Goal: Information Seeking & Learning: Learn about a topic

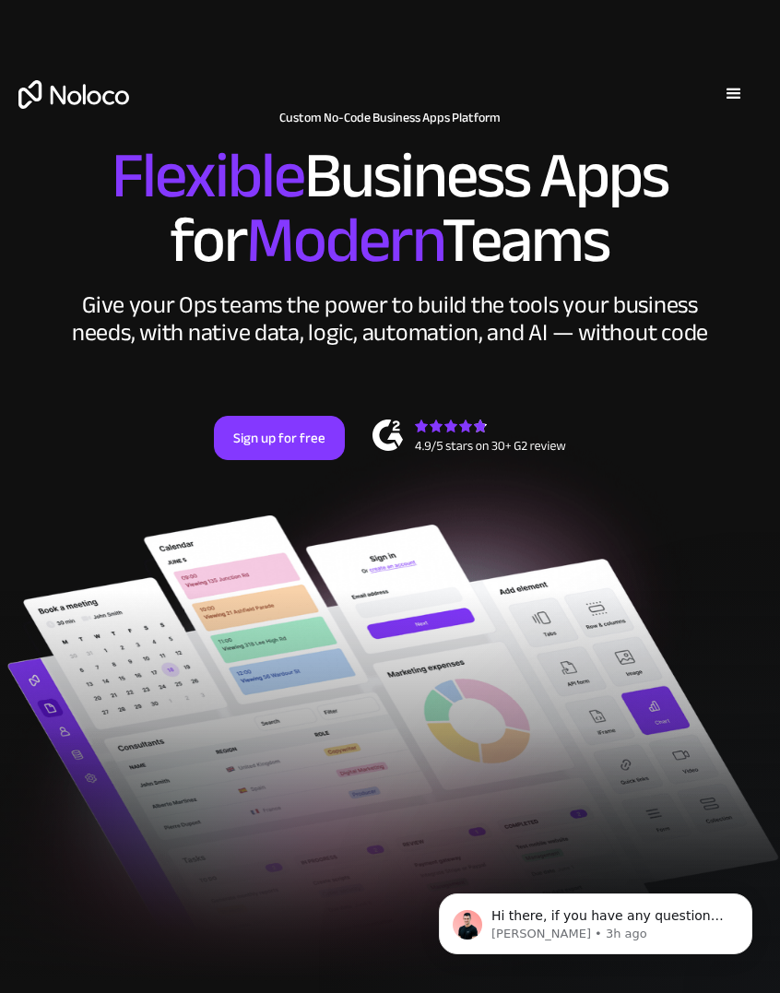
click at [738, 79] on div "menu" at bounding box center [733, 93] width 55 height 55
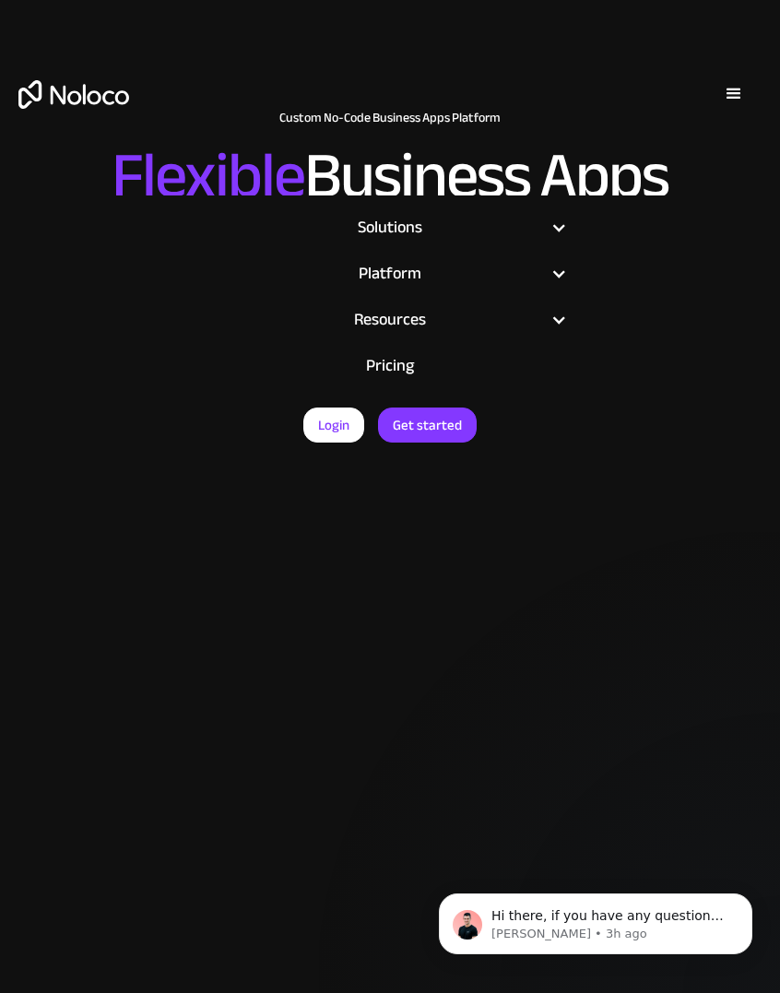
click at [413, 362] on link "Pricing" at bounding box center [390, 366] width 390 height 46
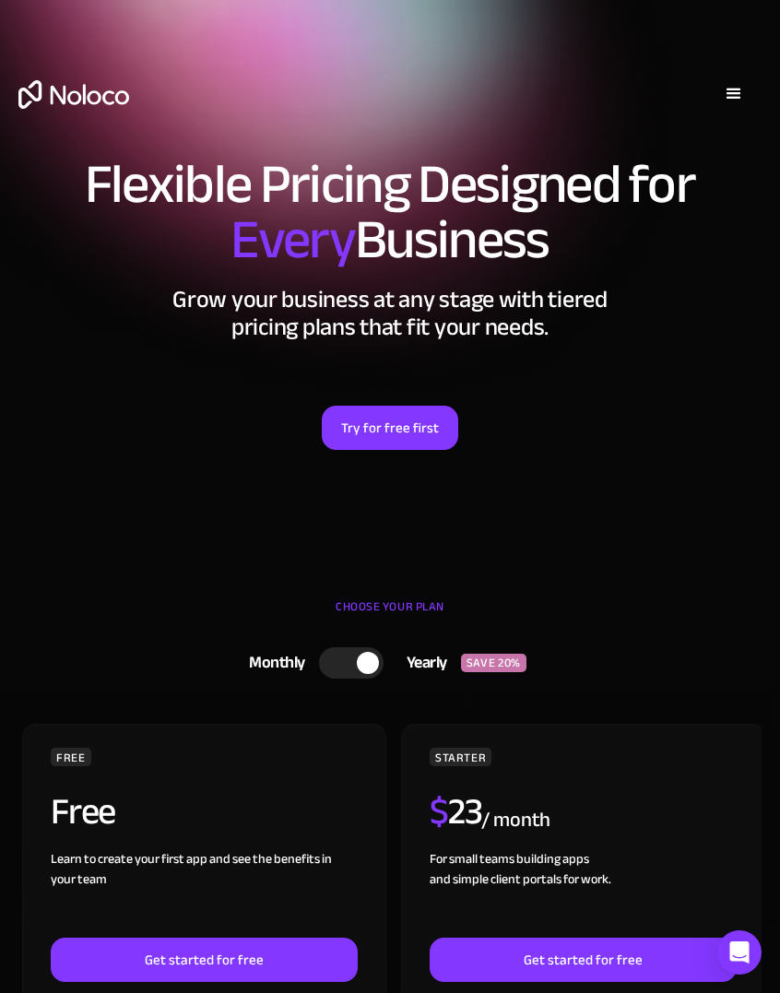
click at [726, 83] on div "menu" at bounding box center [734, 94] width 22 height 22
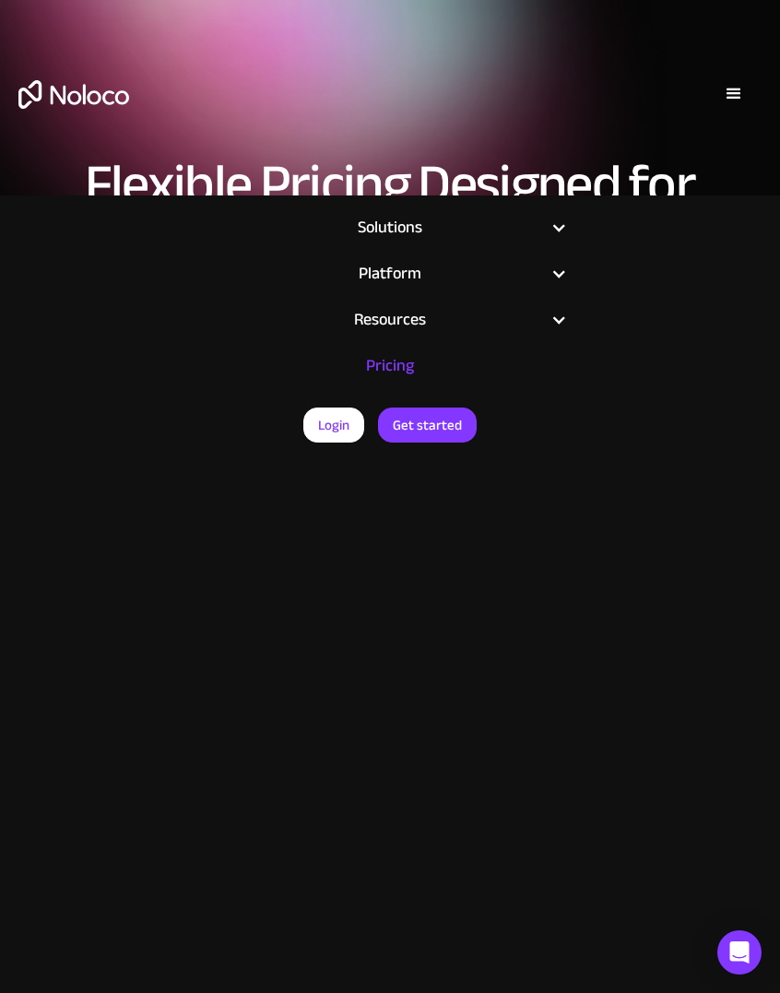
click at [240, 103] on div "Login Get started" at bounding box center [390, 112] width 780 height 129
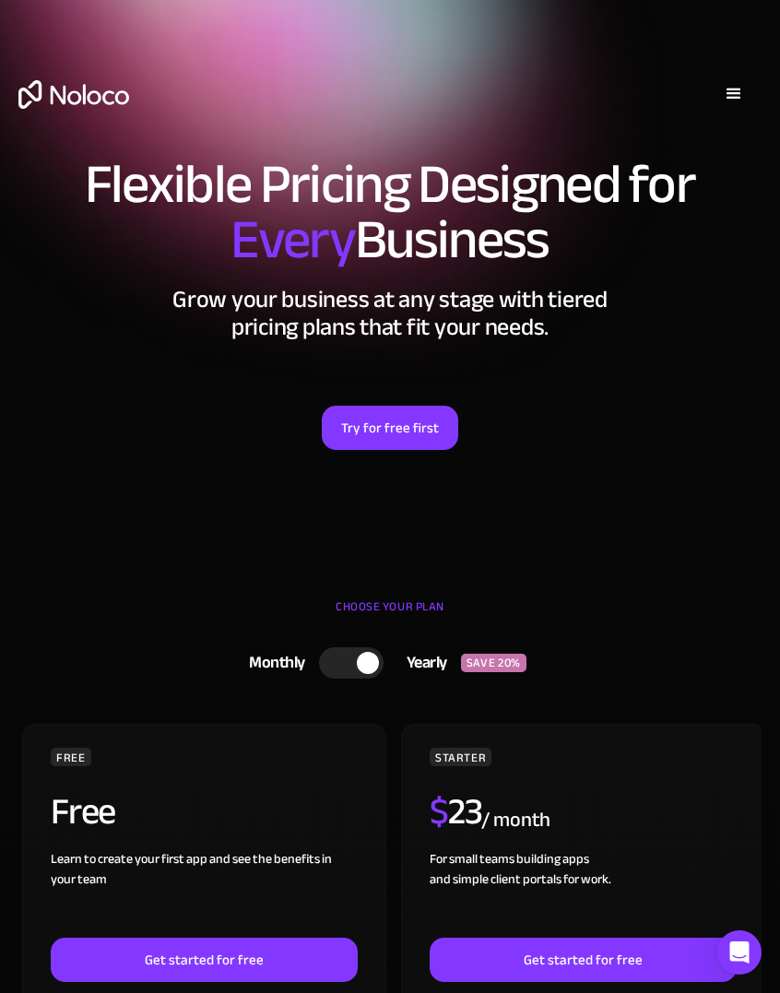
click at [720, 101] on div "menu" at bounding box center [733, 93] width 55 height 55
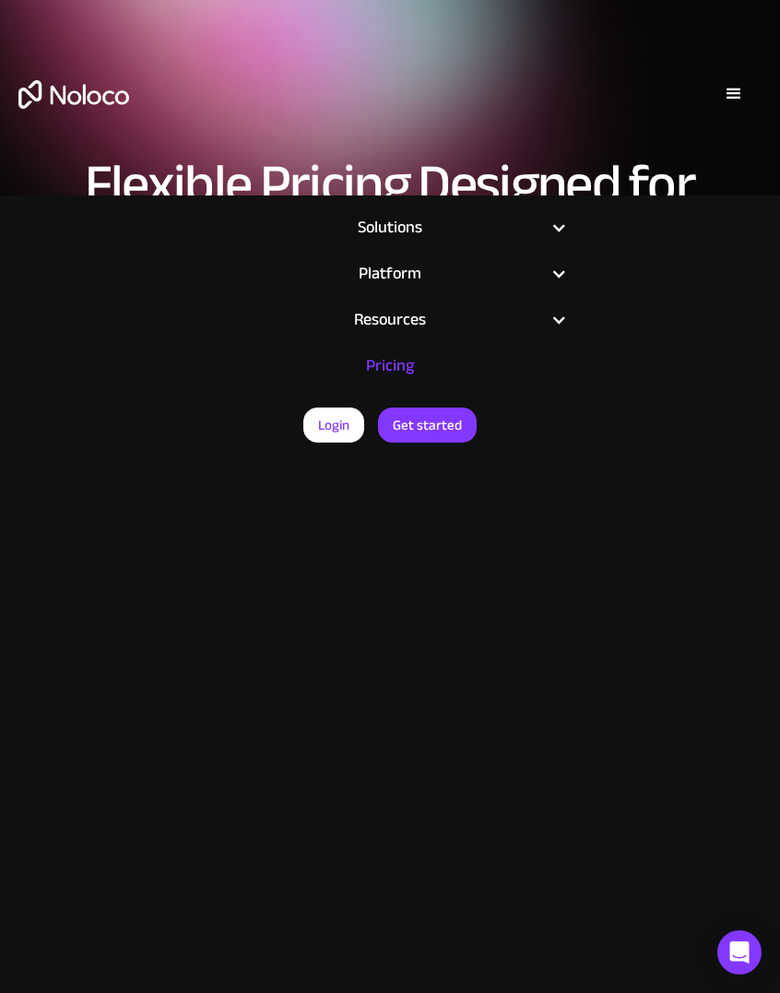
click at [655, 110] on div "Login Get started" at bounding box center [390, 112] width 780 height 129
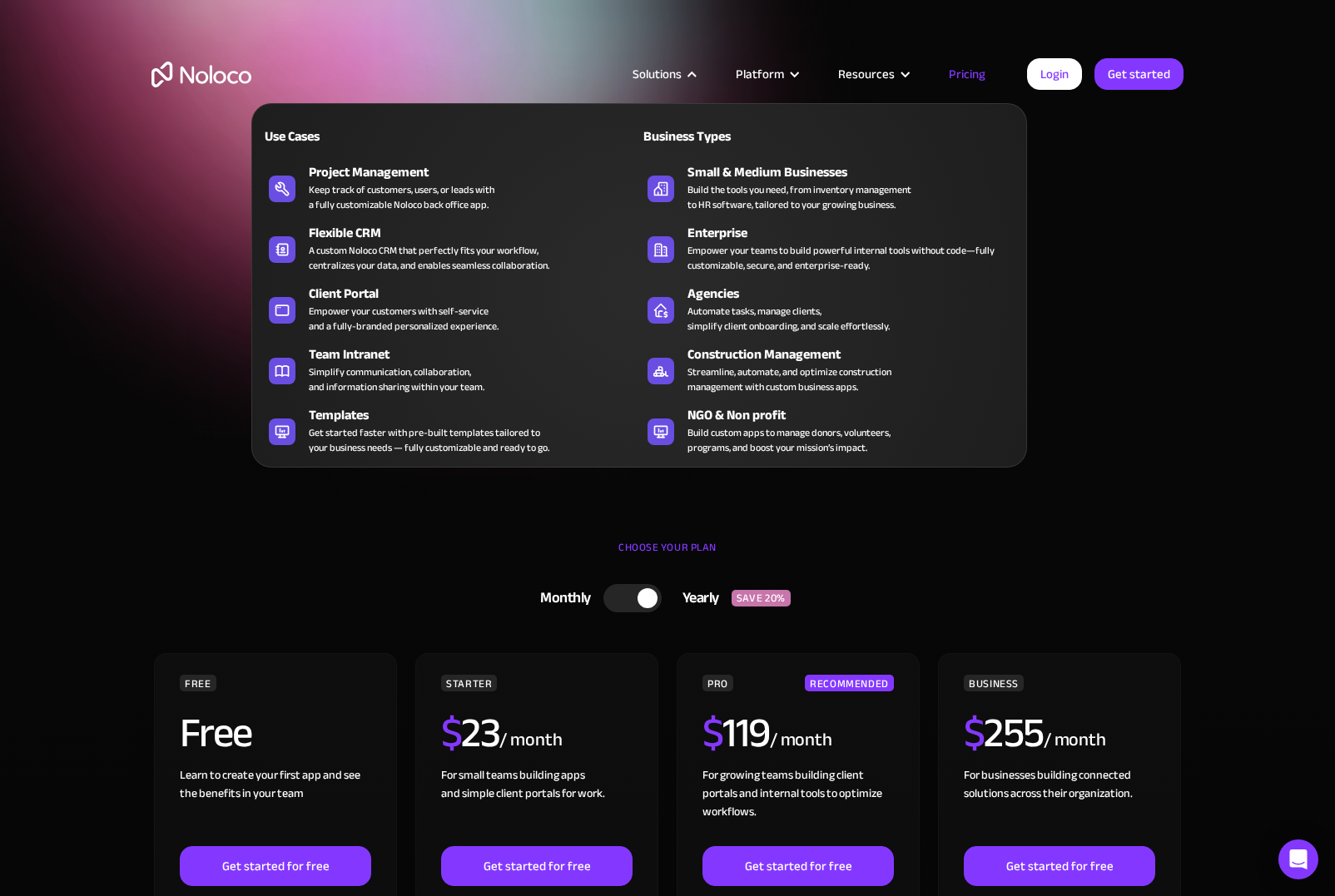
click at [669, 68] on div "Solutions" at bounding box center [657, 74] width 49 height 22
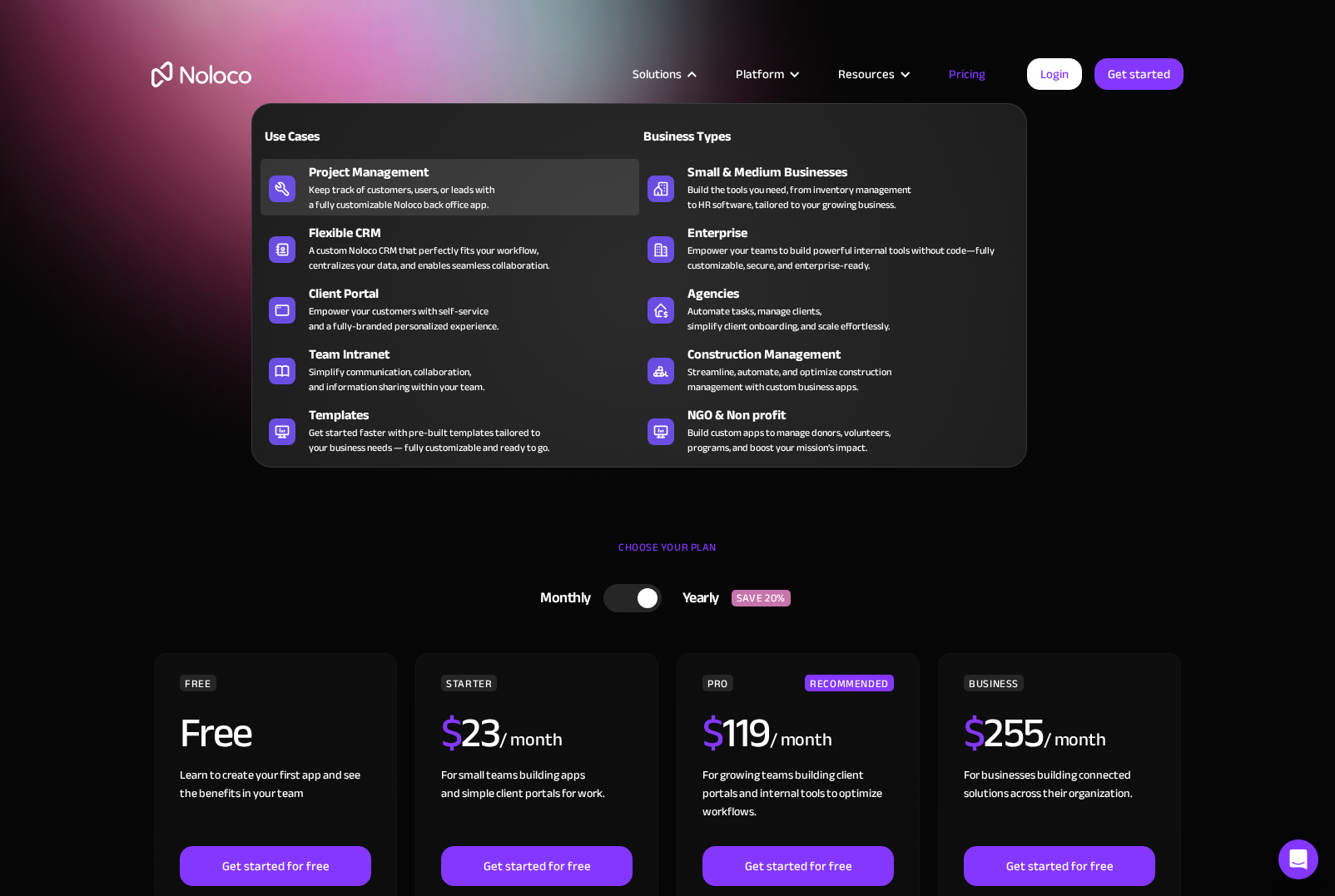
click at [410, 208] on div "Keep track of customers, users, or leads with a fully customizable Noloco back …" at bounding box center [402, 197] width 186 height 30
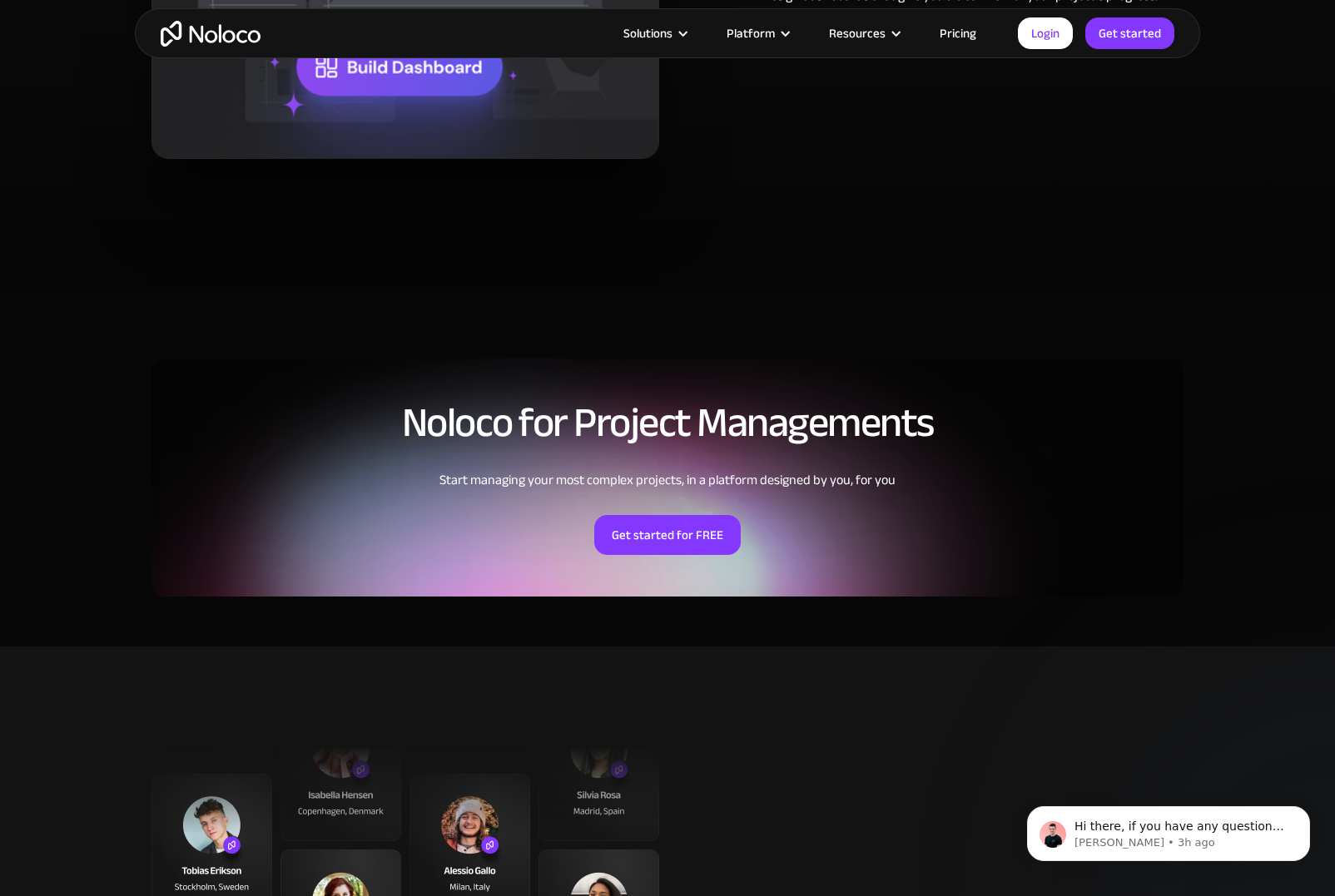
scroll to position [3406, 0]
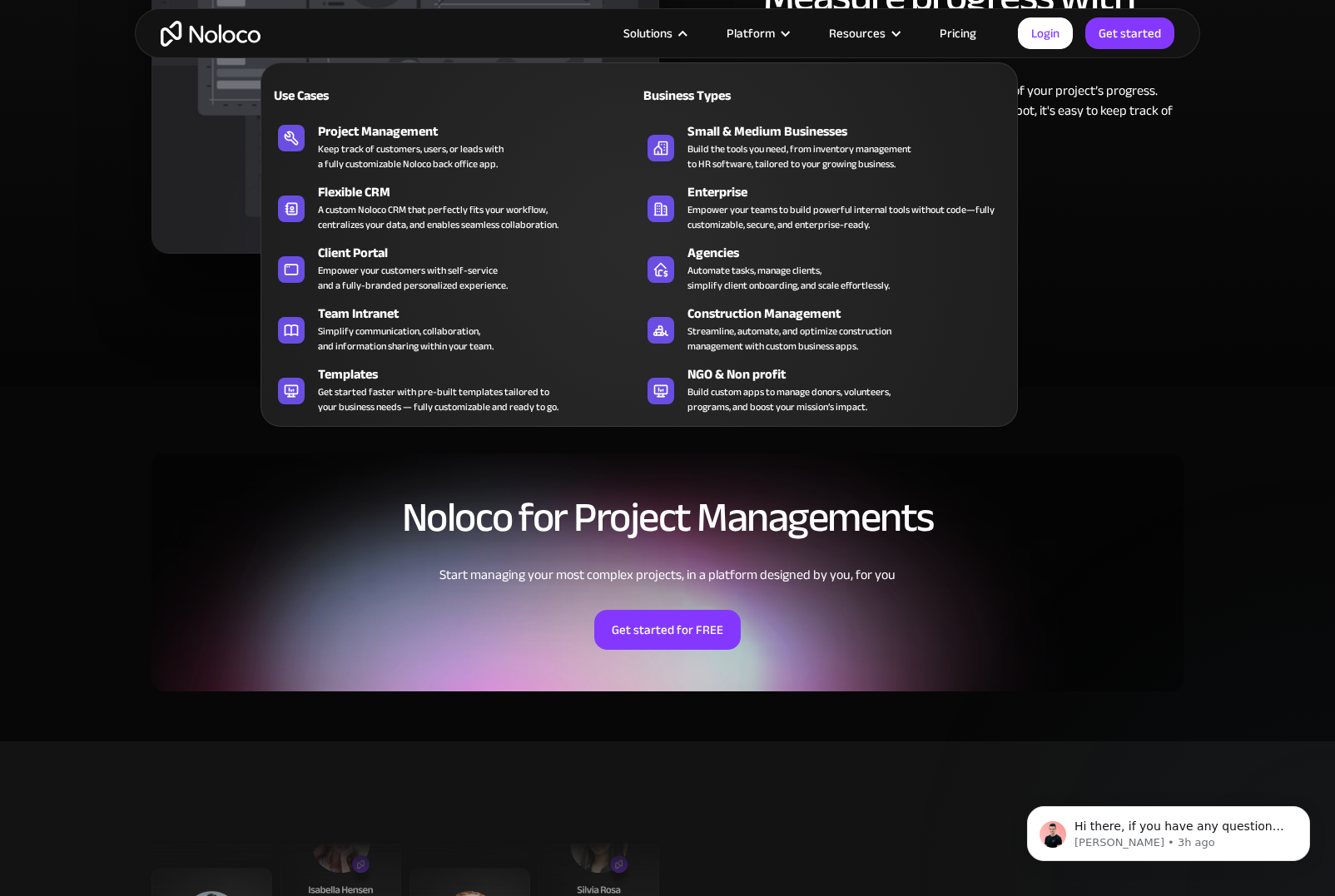
click at [644, 39] on nav "Use Cases Business Types Project Management Keep track of customers, users, or …" at bounding box center [639, 233] width 757 height 388
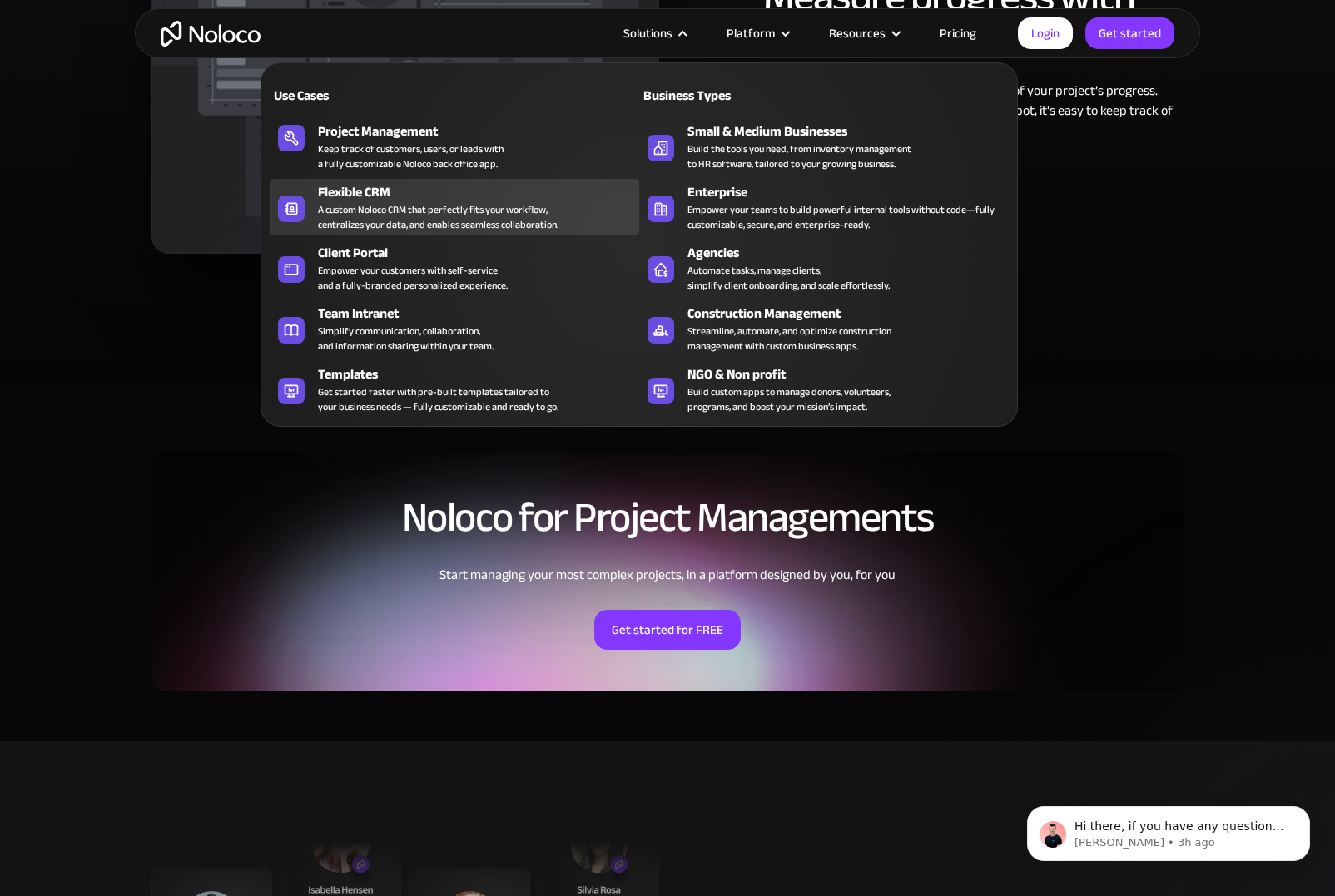
click at [388, 202] on div "A custom Noloco CRM that perfectly fits your workflow, centralizes your data, a…" at bounding box center [438, 217] width 240 height 30
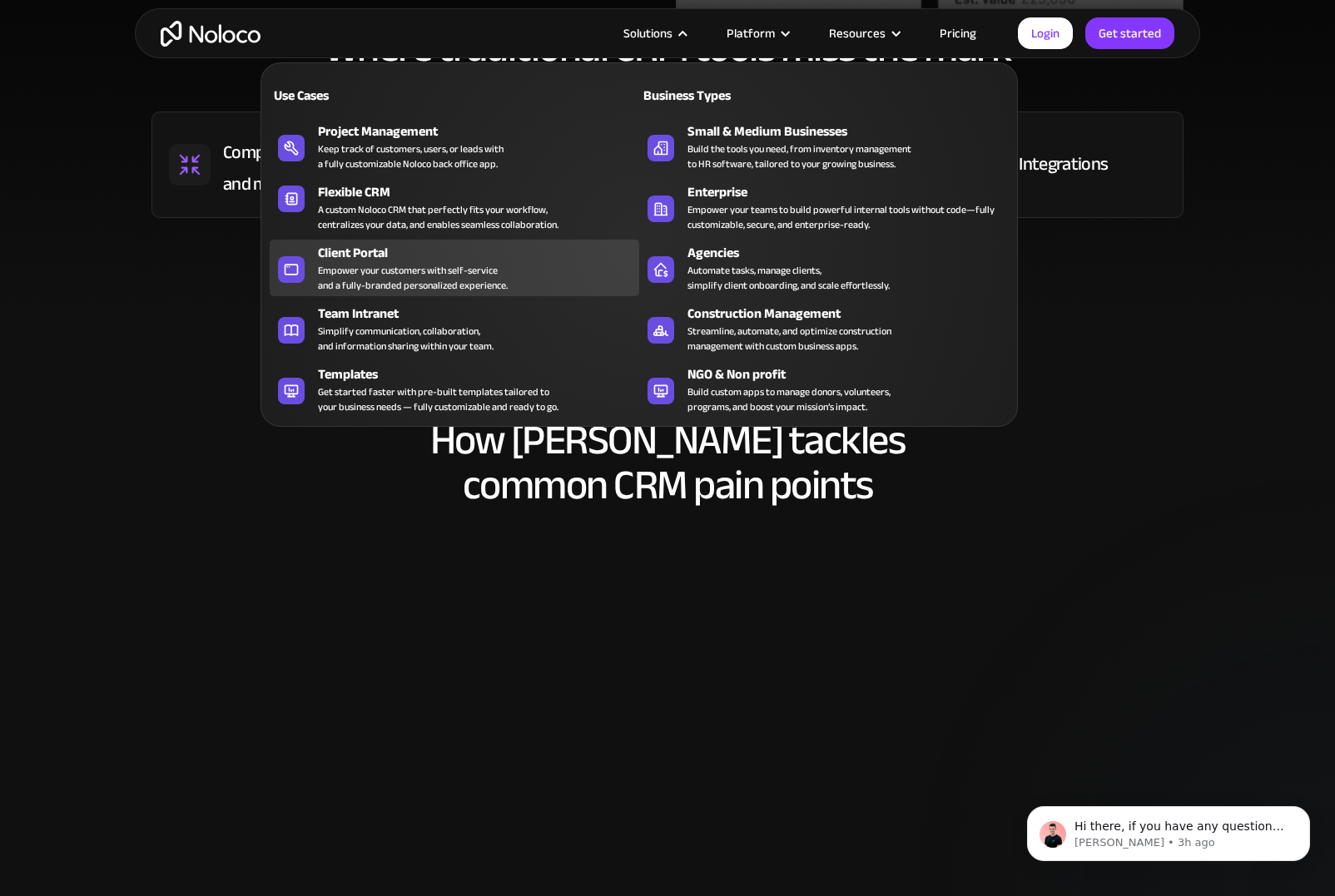
click at [358, 292] on div "Empower your customers with self-service and a fully-branded personalized exper…" at bounding box center [413, 277] width 190 height 30
